Goal: Task Accomplishment & Management: Manage account settings

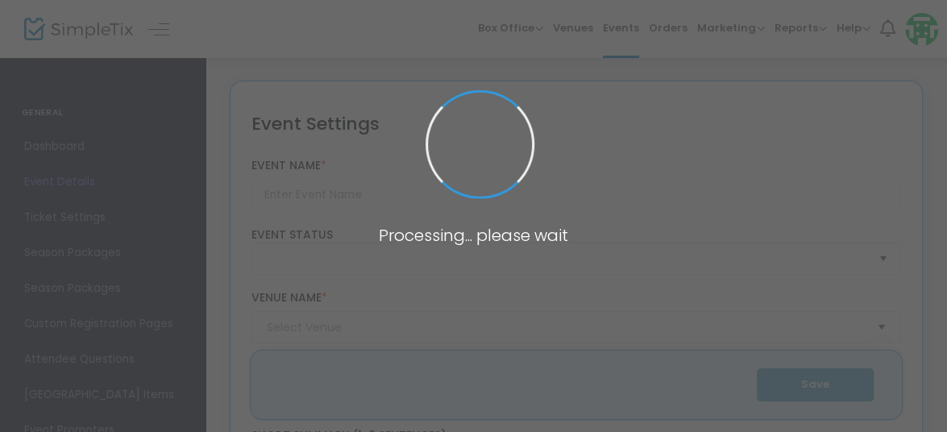
type input "[PERSON_NAME]'s Tea - Afternoon Seating ([DATE] - [DATE])"
type textarea "Expert interpreters tell of [PERSON_NAME] life on [GEOGRAPHIC_DATA], and of her…"
type input "15.000 %"
type input "Buy Tickets"
type input "[PERSON_NAME] Cottage"
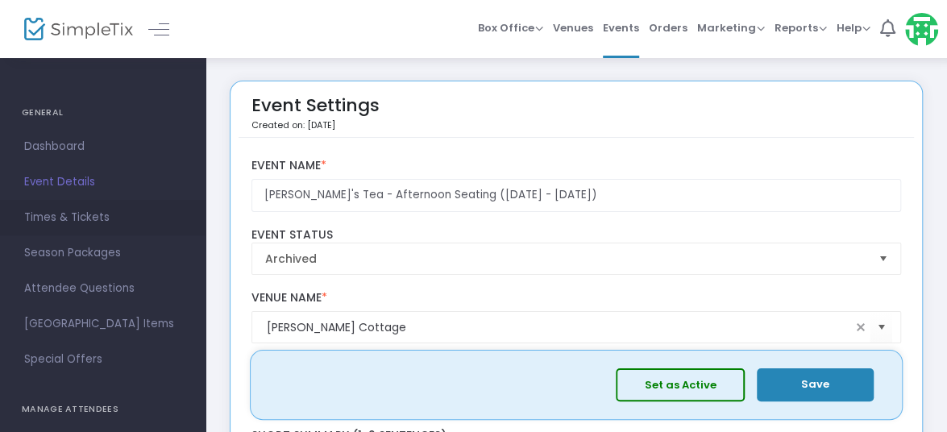
click at [123, 202] on link "Times & Tickets" at bounding box center [103, 217] width 206 height 35
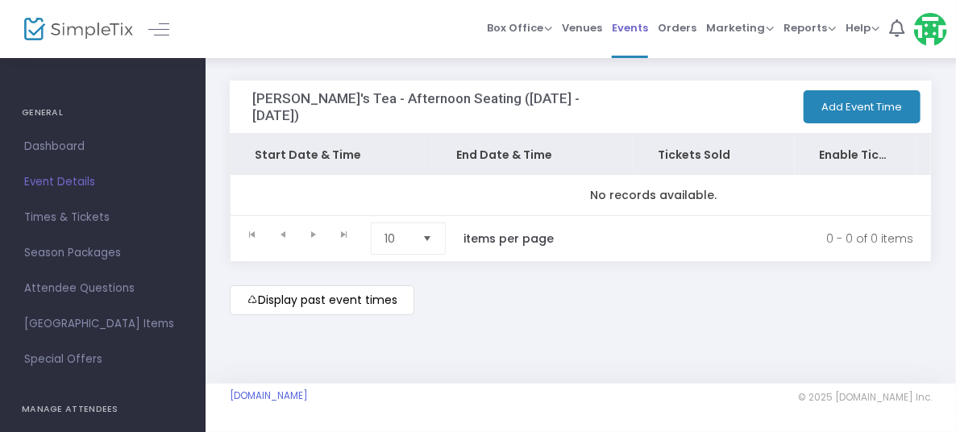
click at [641, 36] on span "Events" at bounding box center [630, 27] width 36 height 41
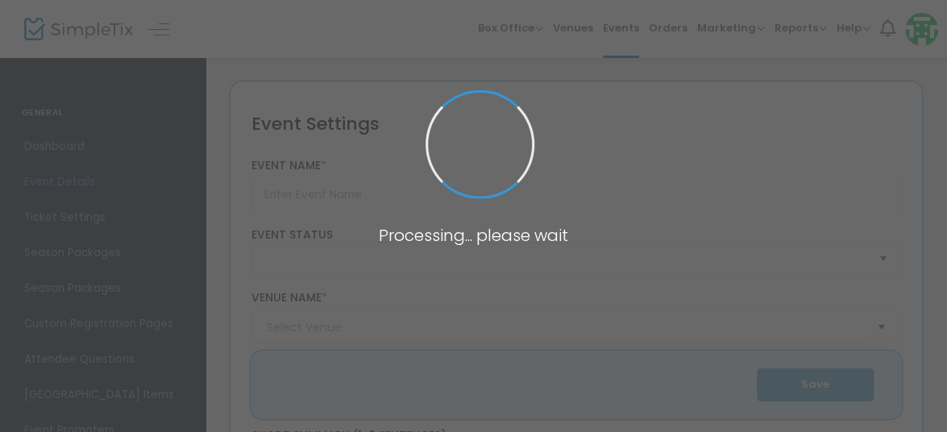
type input "[PERSON_NAME]'s Tea - Afternoon Seating ([DATE] - [DATE])"
type textarea "Expert interpreters tell of [PERSON_NAME] life on [GEOGRAPHIC_DATA], and of her…"
type input "15.000 %"
type input "Buy Tickets"
type input "[PERSON_NAME] Cottage"
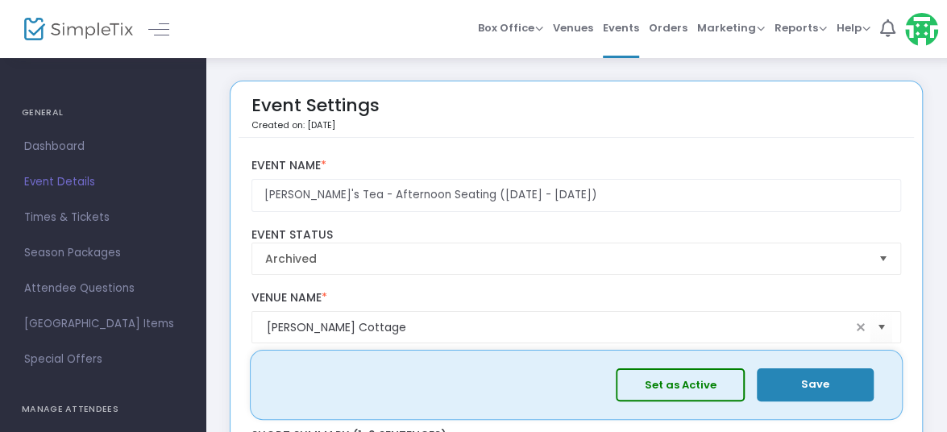
drag, startPoint x: 68, startPoint y: 217, endPoint x: 75, endPoint y: 213, distance: 8.3
click at [68, 217] on span "Times & Tickets" at bounding box center [102, 217] width 157 height 21
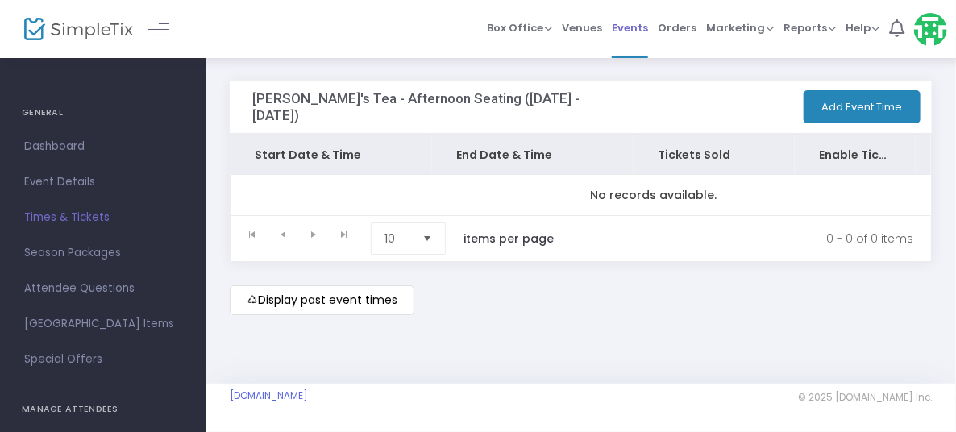
click at [630, 27] on span "Events" at bounding box center [630, 27] width 36 height 41
